Goal: Information Seeking & Learning: Learn about a topic

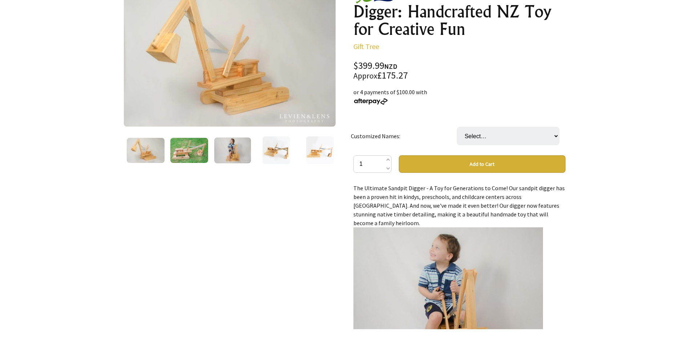
scroll to position [36, 0]
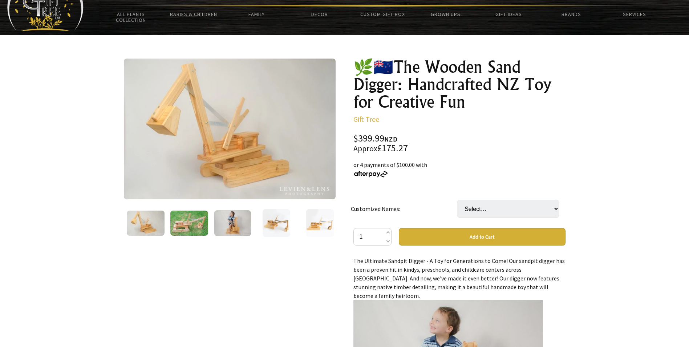
drag, startPoint x: 251, startPoint y: 134, endPoint x: 235, endPoint y: 137, distance: 16.4
click at [235, 137] on img at bounding box center [230, 129] width 212 height 141
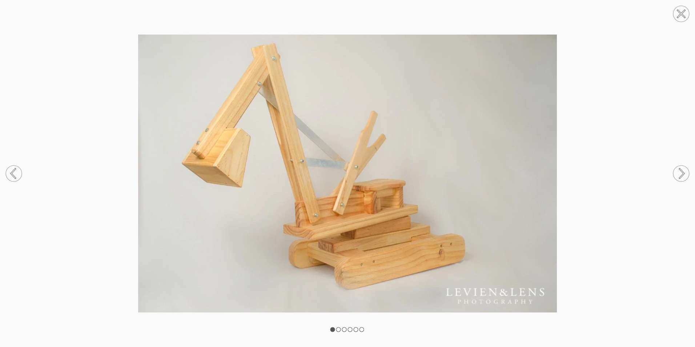
click at [684, 8] on circle at bounding box center [681, 14] width 16 height 16
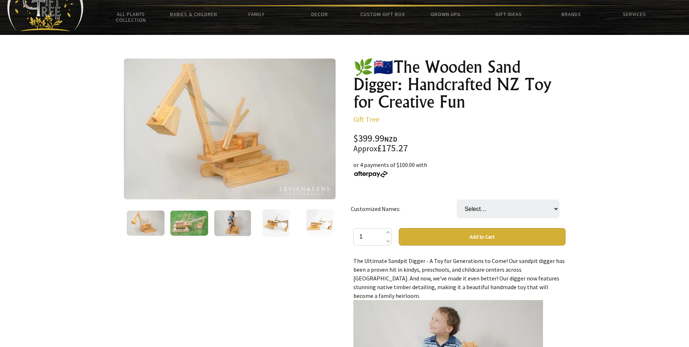
click at [183, 226] on img at bounding box center [189, 222] width 38 height 25
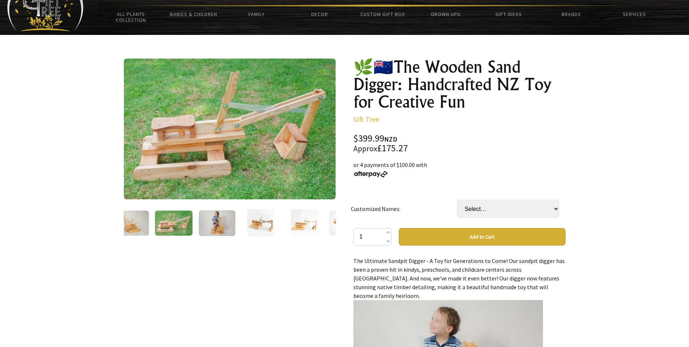
click at [224, 220] on img at bounding box center [217, 223] width 37 height 26
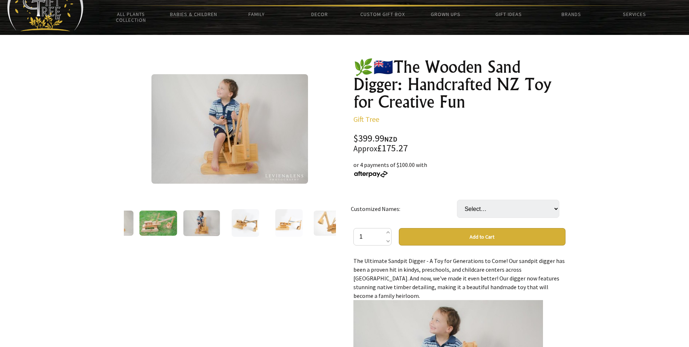
click at [150, 226] on img at bounding box center [158, 222] width 38 height 25
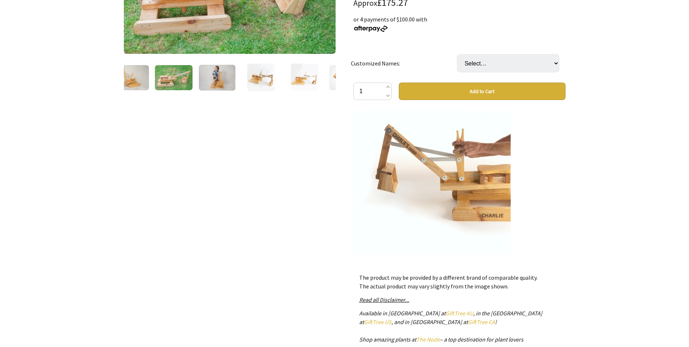
scroll to position [327, 0]
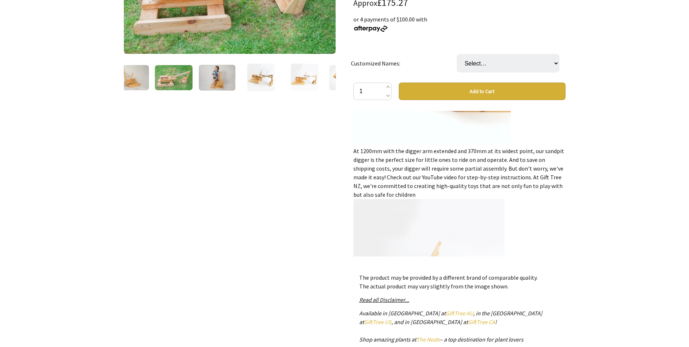
drag, startPoint x: 354, startPoint y: 141, endPoint x: 479, endPoint y: 185, distance: 132.4
click at [479, 185] on div "The Ultimate Sandpit Digger - A Toy for Generations to Come! Our sandpit digger…" at bounding box center [460, 183] width 212 height 145
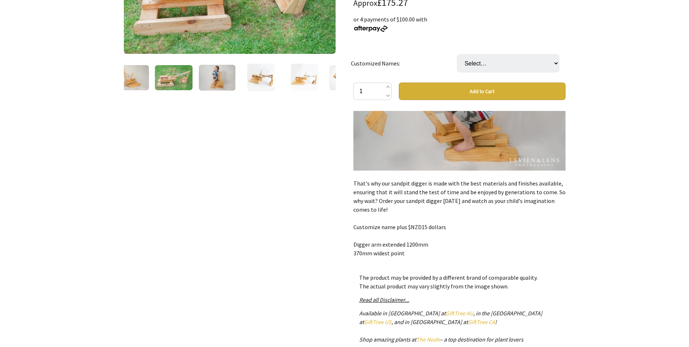
scroll to position [665, 0]
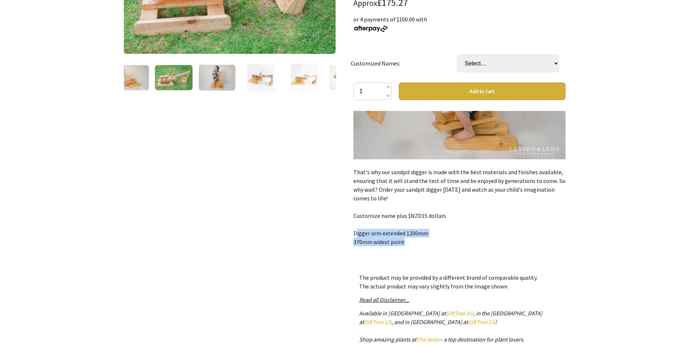
drag, startPoint x: 353, startPoint y: 223, endPoint x: 402, endPoint y: 234, distance: 50.7
click at [402, 234] on div "🌿🇳🇿The Wooden Sand Digger: Handcrafted NZ Toy for Creative Fun Gift Tree Code: …" at bounding box center [460, 156] width 224 height 499
copy div "Digger arm extended 1200mm 370mm widest point"
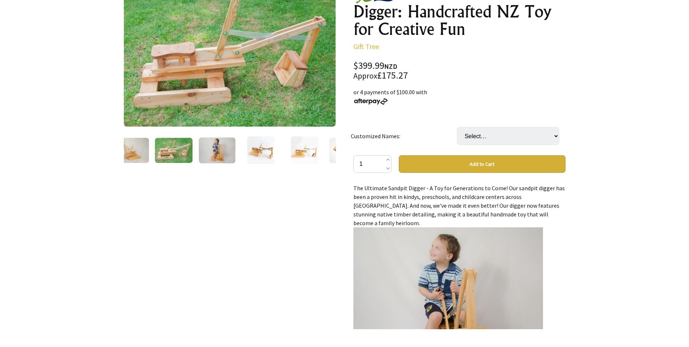
scroll to position [182, 0]
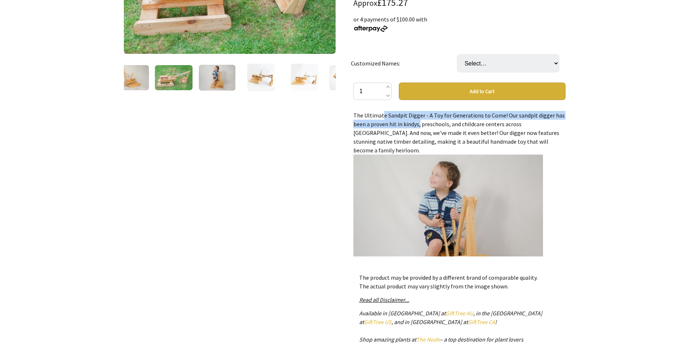
drag, startPoint x: 355, startPoint y: 114, endPoint x: 395, endPoint y: 123, distance: 41.6
click at [395, 123] on div "The Ultimate Sandpit Digger - A Toy for Generations to Come! Our sandpit digger…" at bounding box center [460, 183] width 212 height 145
copy div "The Ultimate Sandpit Digger - A Toy for Generations to Come! Our sandpit digger…"
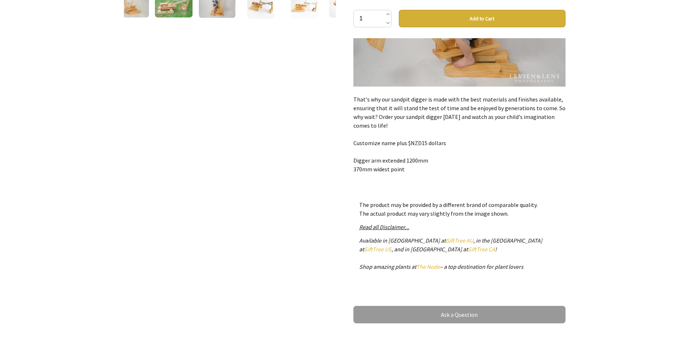
scroll to position [291, 0]
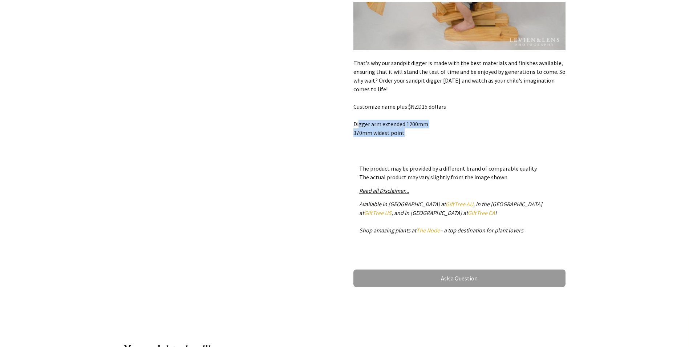
drag, startPoint x: 370, startPoint y: 118, endPoint x: 406, endPoint y: 125, distance: 35.9
click at [406, 125] on div "The Ultimate Sandpit Digger - A Toy for Generations to Come! Our sandpit digger…" at bounding box center [460, 74] width 212 height 145
drag, startPoint x: 406, startPoint y: 125, endPoint x: 354, endPoint y: 109, distance: 53.8
click at [354, 109] on div "The Ultimate Sandpit Digger - A Toy for Generations to Come! Our sandpit digger…" at bounding box center [460, 74] width 212 height 145
drag, startPoint x: 354, startPoint y: 114, endPoint x: 404, endPoint y: 124, distance: 51.1
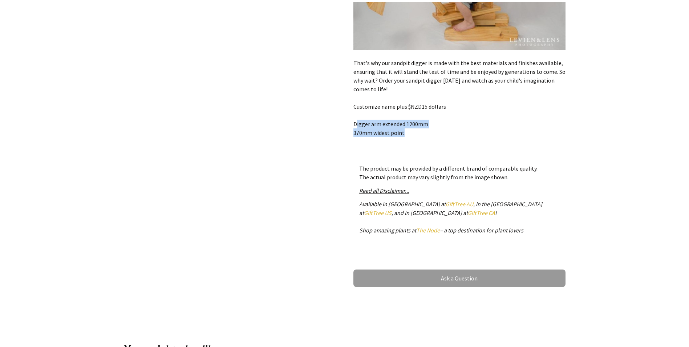
click at [404, 124] on div "The Ultimate Sandpit Digger - A Toy for Generations to Come! Our sandpit digger…" at bounding box center [460, 74] width 212 height 145
copy div "Digger arm extended 1200mm 370mm widest point"
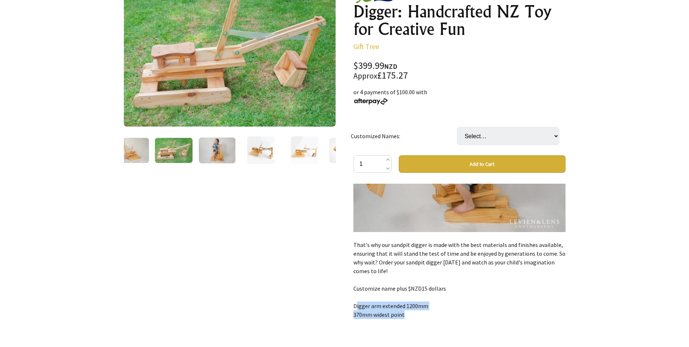
scroll to position [73, 0]
